Goal: Task Accomplishment & Management: Manage account settings

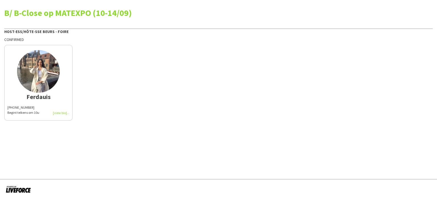
click at [60, 112] on div "+32476205354 Begint telkens om 10u" at bounding box center [38, 110] width 62 height 10
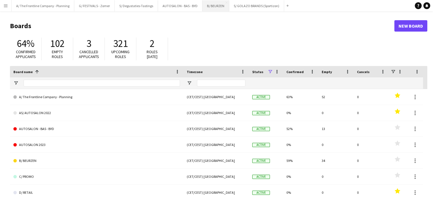
click at [206, 9] on button "B/ BEURZEN Close" at bounding box center [215, 5] width 27 height 11
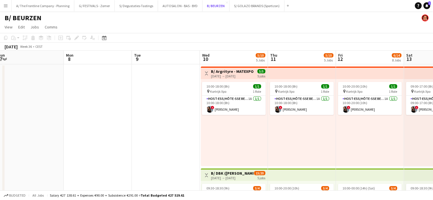
scroll to position [0, 219]
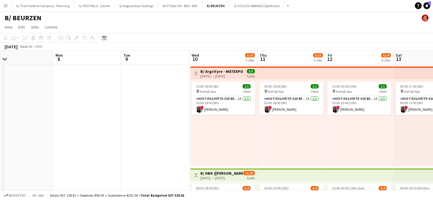
drag, startPoint x: 173, startPoint y: 99, endPoint x: 128, endPoint y: 107, distance: 44.8
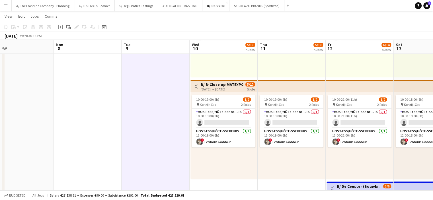
scroll to position [395, 0]
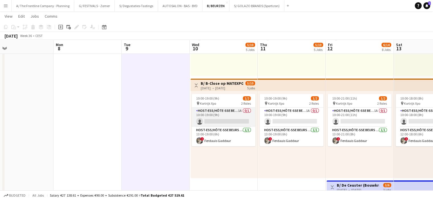
click at [219, 119] on app-card-role "Host-ess/Hôte-sse Beurs - Foire 1A 0/1 10:00-19:00 (9h) single-neutral-actions" at bounding box center [224, 117] width 64 height 19
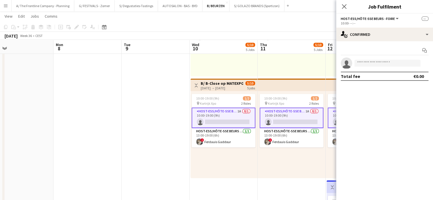
click at [219, 119] on app-card-role "Host-ess/Hôte-sse Beurs - Foire 1A 0/1 10:00-19:00 (9h) single-neutral-actions" at bounding box center [224, 118] width 64 height 21
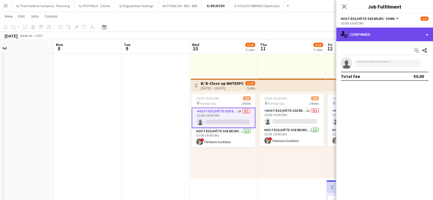
click at [378, 34] on div "single-neutral-actions-check-2 Confirmed" at bounding box center [384, 35] width 97 height 14
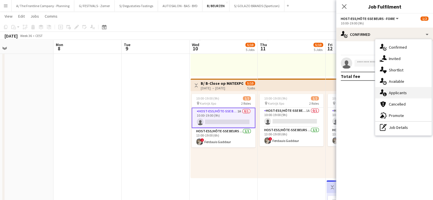
click at [388, 90] on div "single-neutral-actions-information Applicants" at bounding box center [403, 92] width 56 height 11
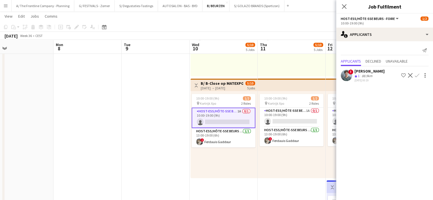
click at [135, 92] on app-date-cell at bounding box center [156, 128] width 68 height 920
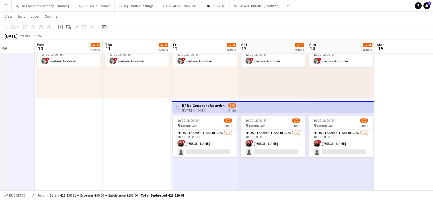
scroll to position [0, 236]
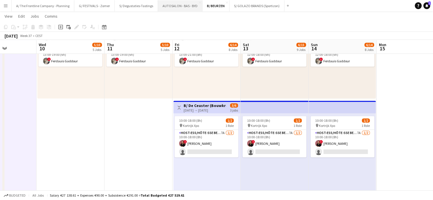
click at [175, 11] on button "AUTOSALON - BAS - BYD Close" at bounding box center [180, 5] width 44 height 11
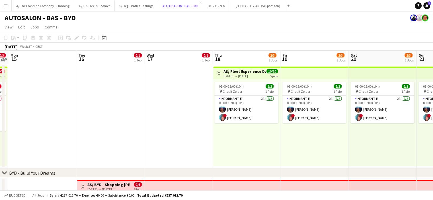
scroll to position [0, 265]
click at [240, 103] on app-card-role "Informant-e 2A 2/2 08:00-18:00 (10h) Alain Barbé ! Patrick MAEKELBERGHE" at bounding box center [246, 110] width 64 height 28
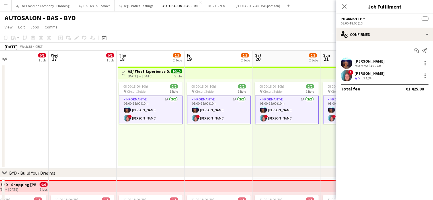
scroll to position [0, 247]
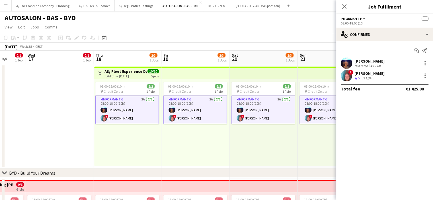
click at [234, 134] on div "08:00-18:00 (10h) 2/2 pin Circuit Zolder 1 Role Informant-e 2A 2/2 08:00-18:00 …" at bounding box center [264, 122] width 68 height 87
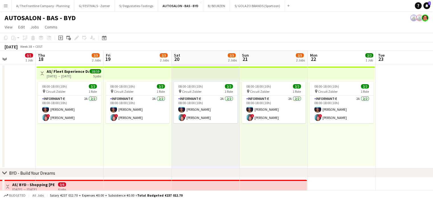
scroll to position [0, 169]
